Goal: Transaction & Acquisition: Purchase product/service

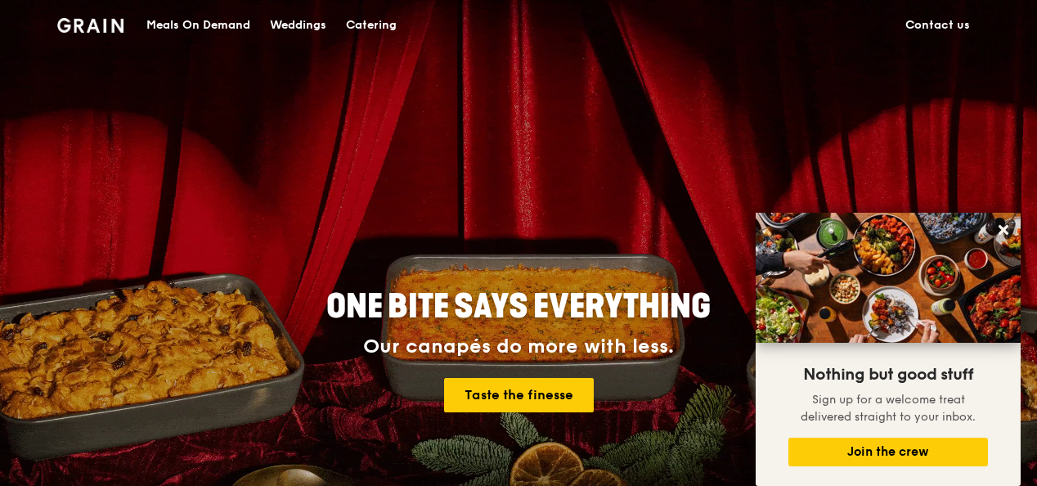
click at [985, 99] on div "ONE BITE SAYS EVERYTHING Our canapés do more with less. Taste the finesse" at bounding box center [518, 351] width 942 height 605
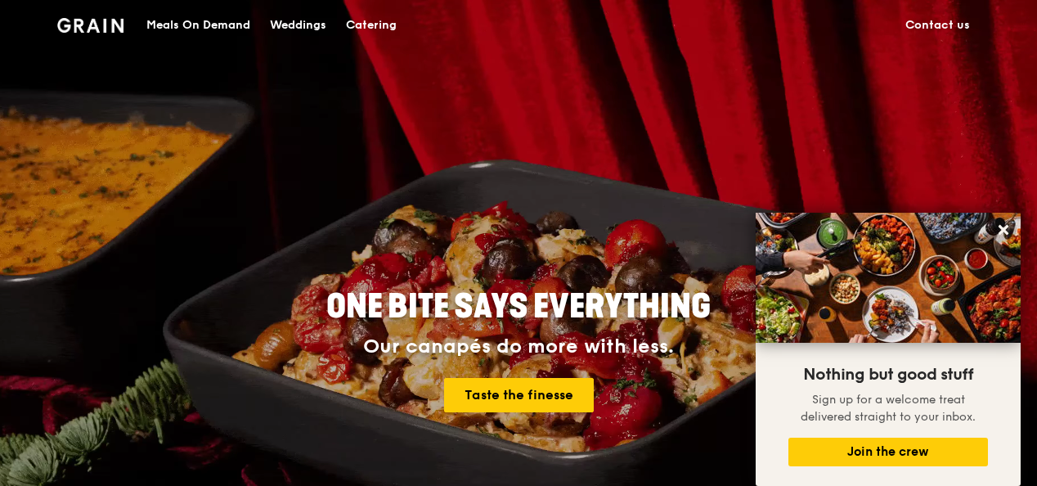
click at [773, 141] on div "ONE BITE SAYS EVERYTHING Our canapés do more with less. Taste the finesse" at bounding box center [518, 351] width 811 height 605
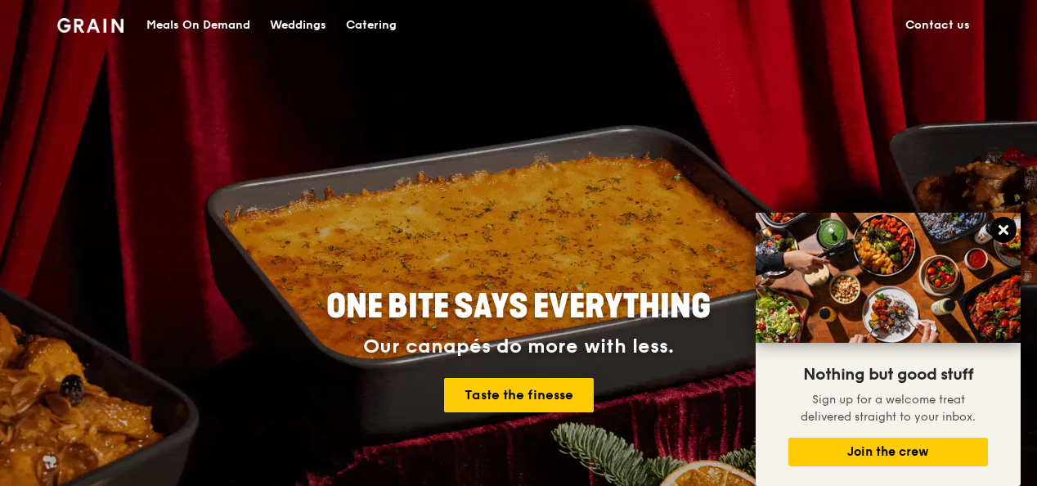
click at [1009, 228] on icon at bounding box center [1003, 229] width 15 height 15
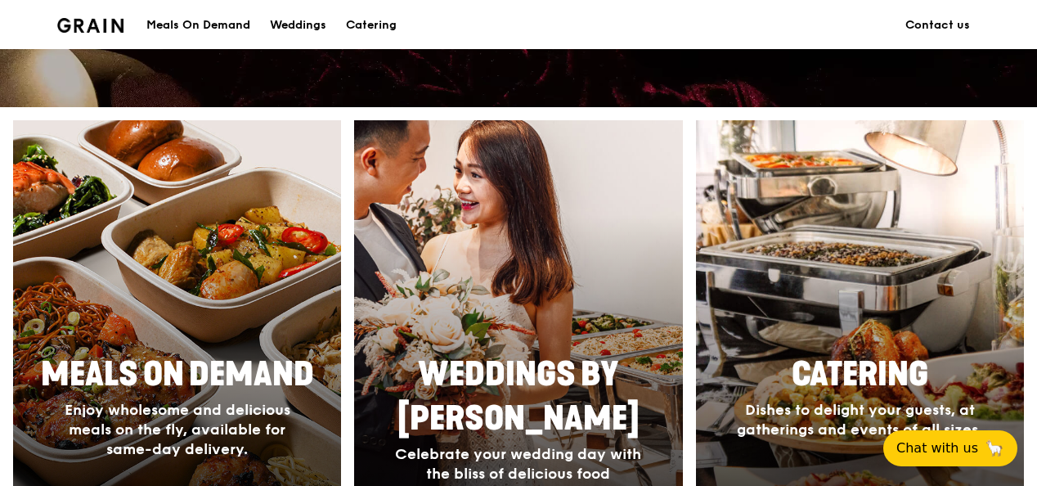
scroll to position [573, 0]
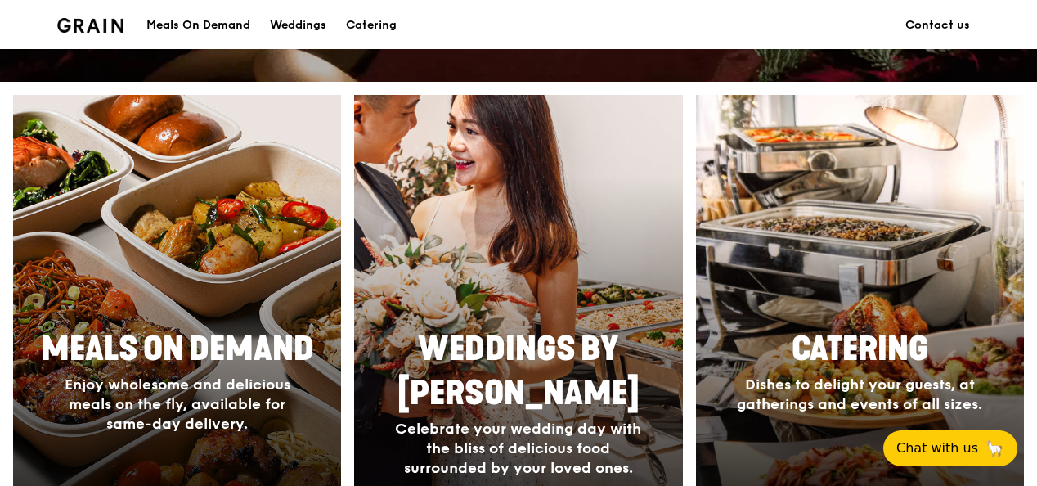
click at [483, 281] on div at bounding box center [518, 332] width 361 height 523
